Goal: Information Seeking & Learning: Learn about a topic

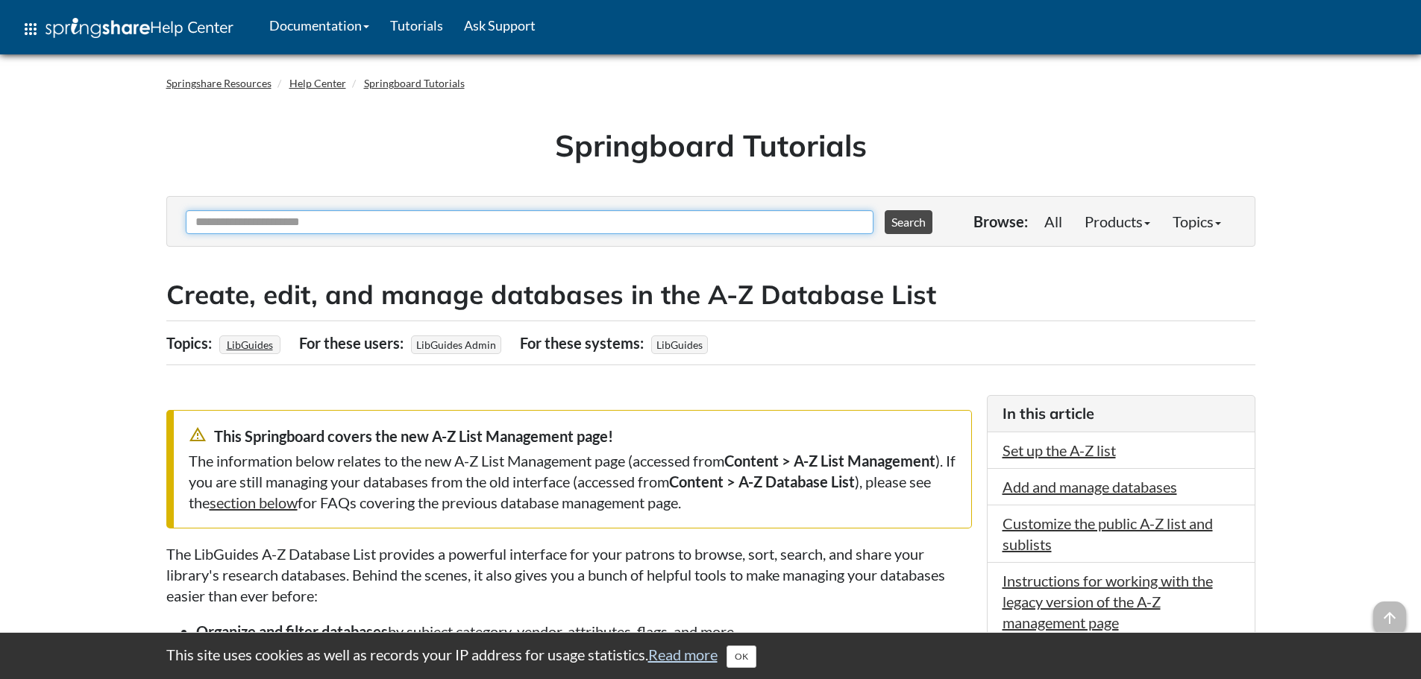
drag, startPoint x: 296, startPoint y: 227, endPoint x: 312, endPoint y: 218, distance: 18.3
click at [297, 222] on input "Ask Another Question" at bounding box center [530, 222] width 688 height 24
type input "*********"
click at [884, 210] on button "Search" at bounding box center [908, 222] width 48 height 24
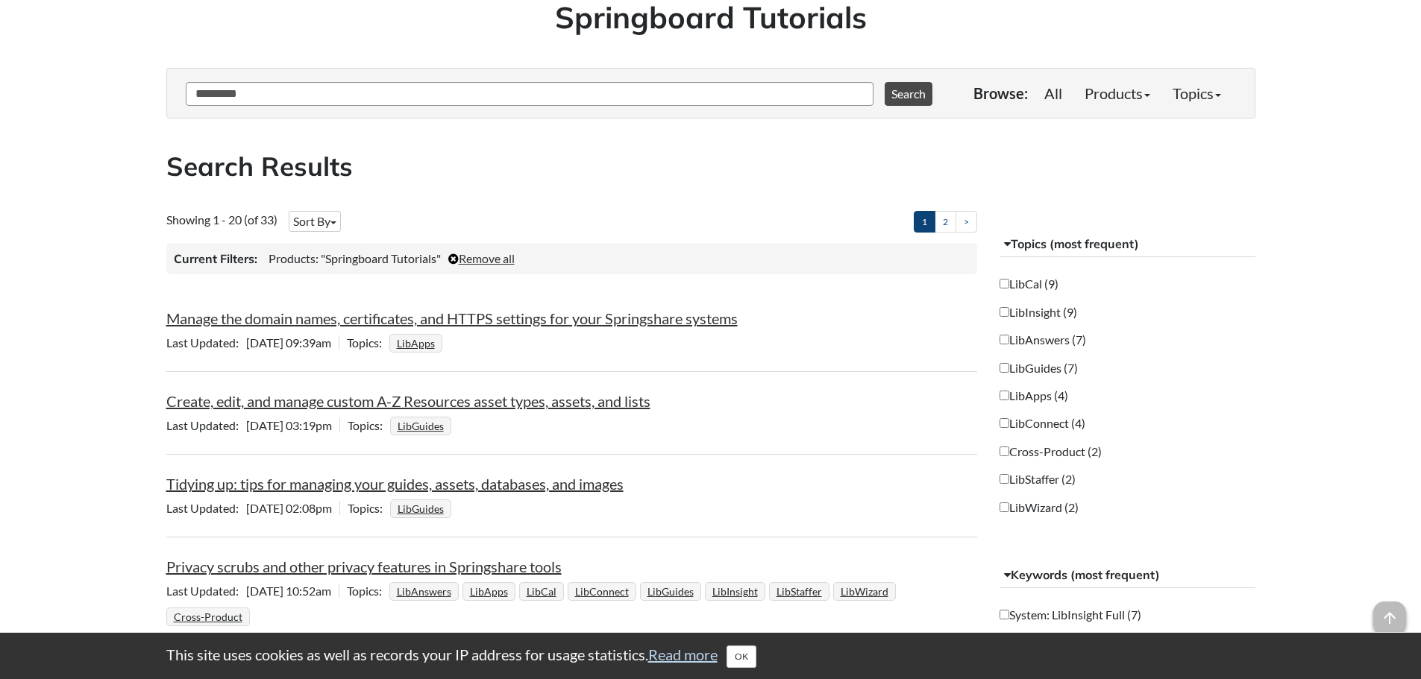
scroll to position [149, 0]
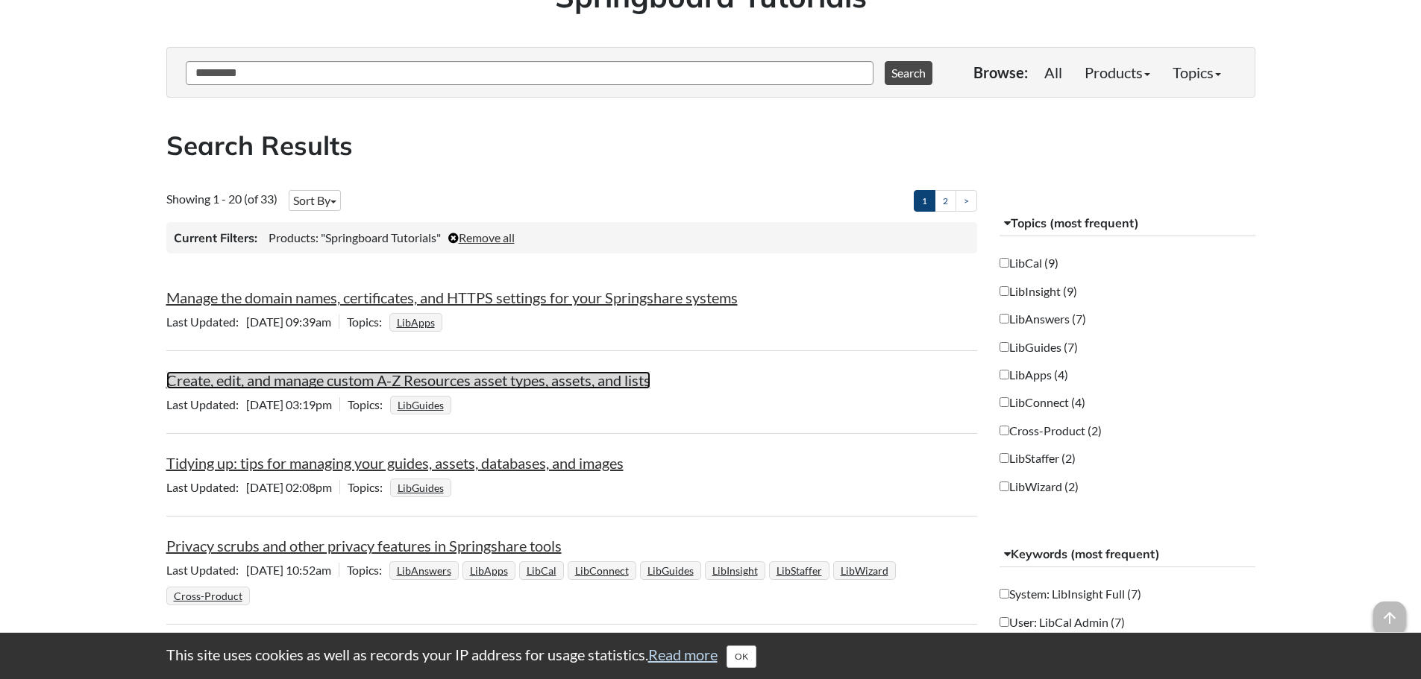
click at [429, 377] on link "Create, edit, and manage custom A-Z Resources asset types, assets, and lists" at bounding box center [408, 380] width 484 height 18
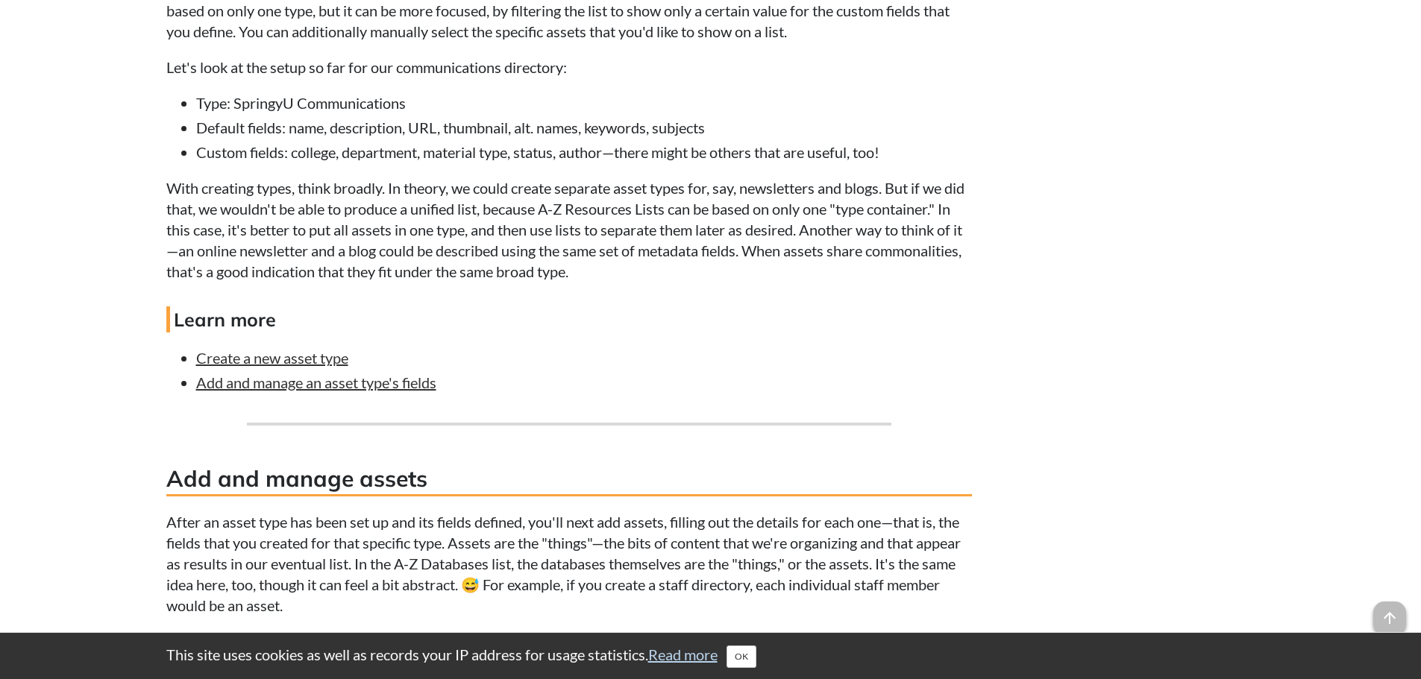
scroll to position [2421, 0]
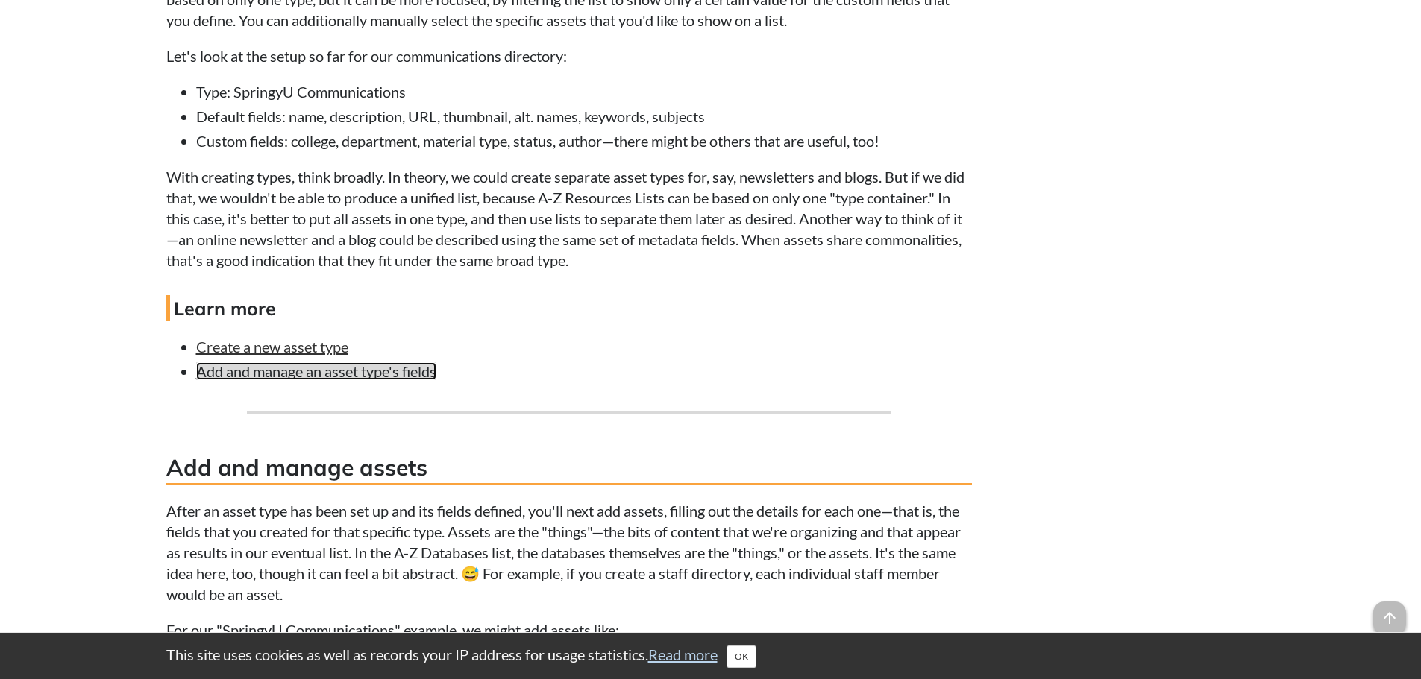
click at [282, 369] on link "Add and manage an asset type's fields" at bounding box center [316, 371] width 240 height 18
